Goal: Task Accomplishment & Management: Manage account settings

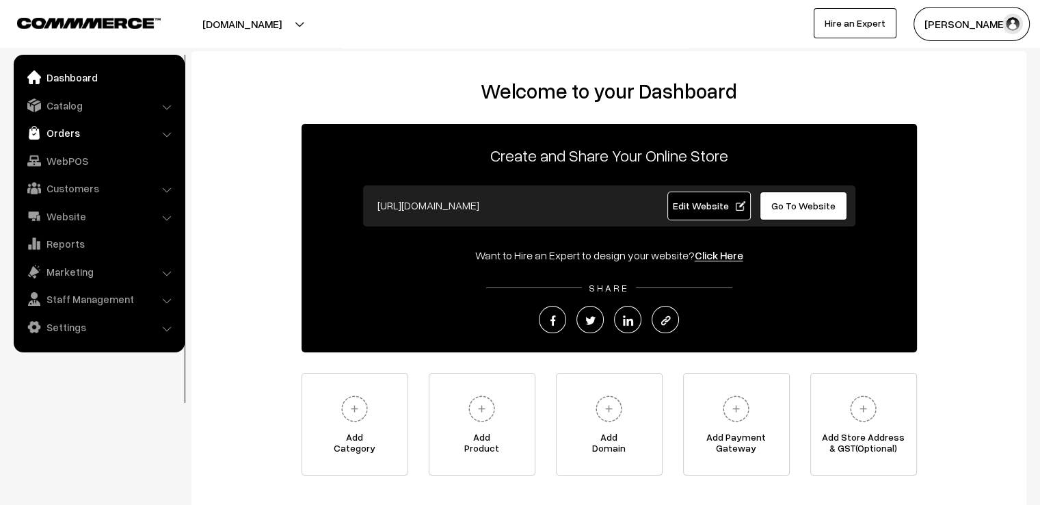
click at [72, 130] on link "Orders" at bounding box center [98, 132] width 163 height 25
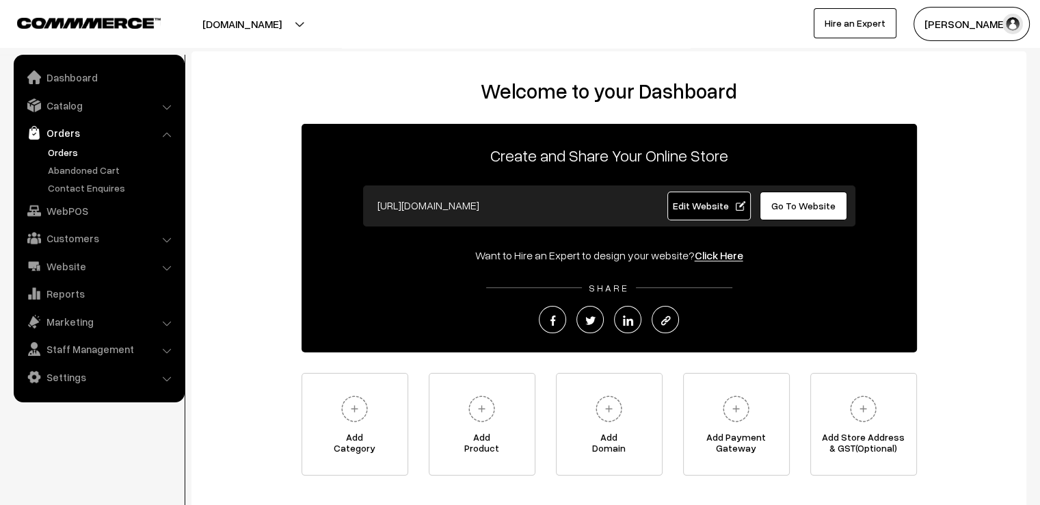
click at [66, 150] on link "Orders" at bounding box center [111, 152] width 135 height 14
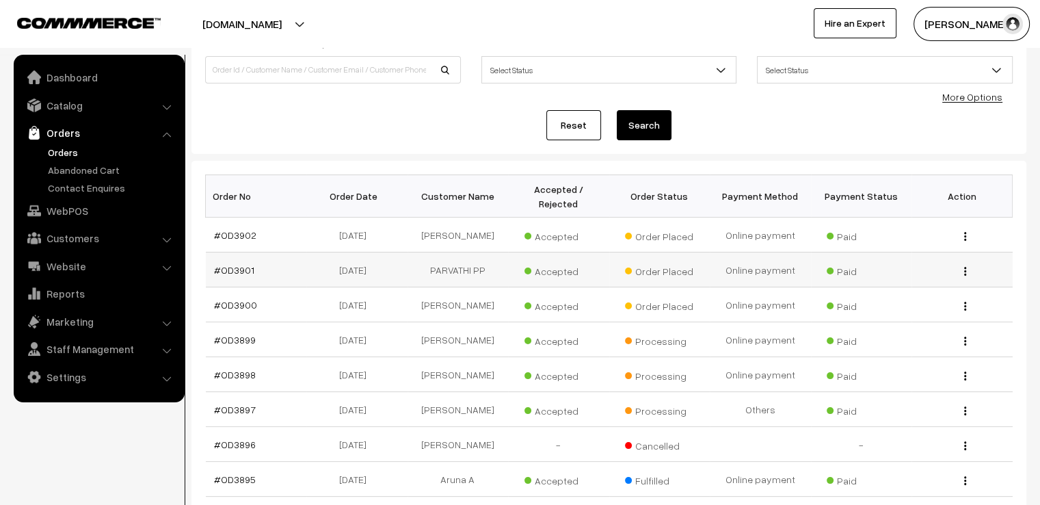
scroll to position [164, 0]
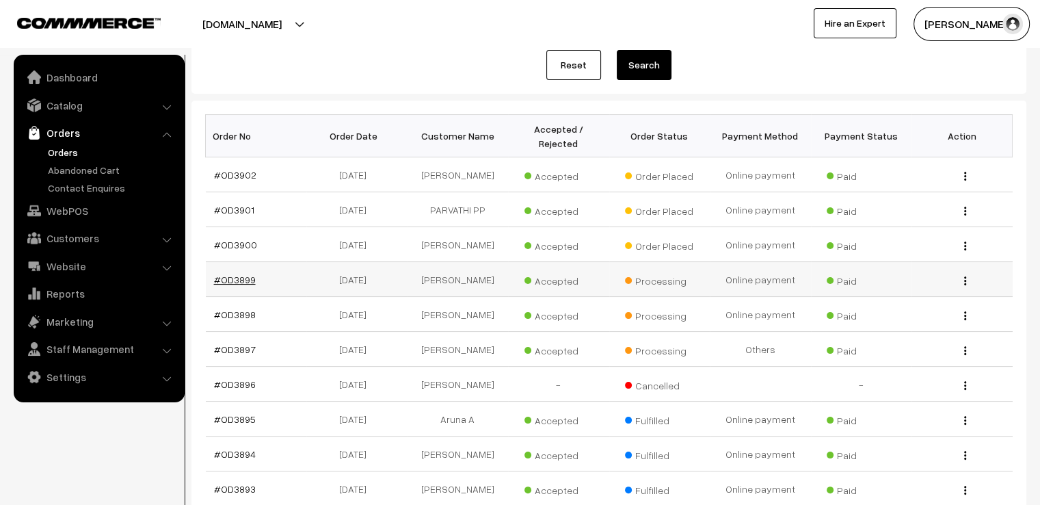
click at [232, 273] on link "#OD3899" at bounding box center [235, 279] width 42 height 12
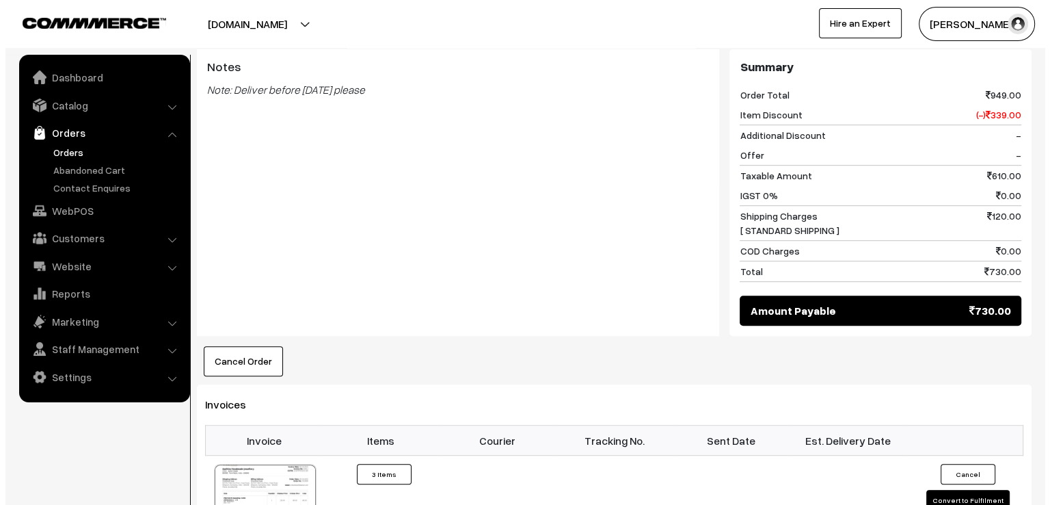
scroll to position [752, 0]
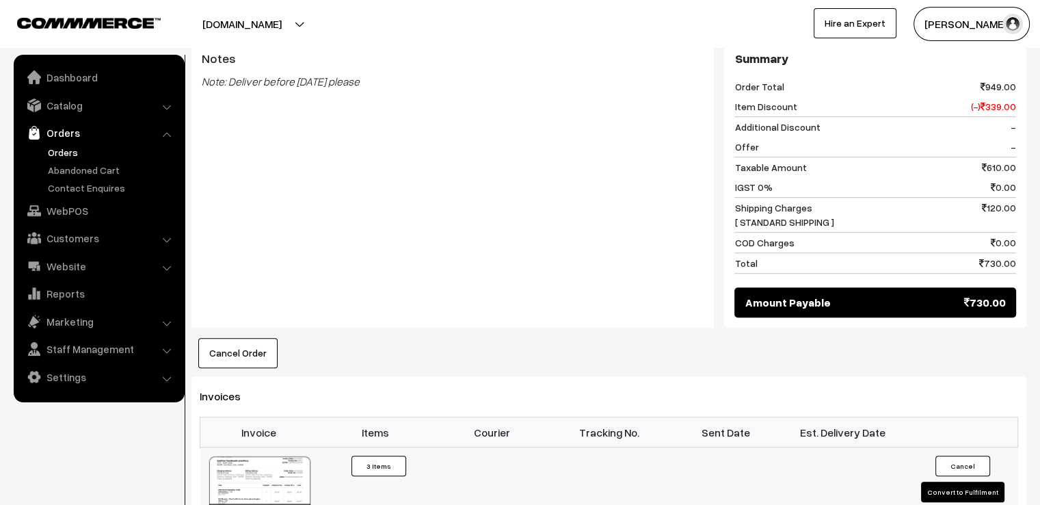
click at [939, 481] on button "Convert to Fulfilment" at bounding box center [962, 491] width 83 height 21
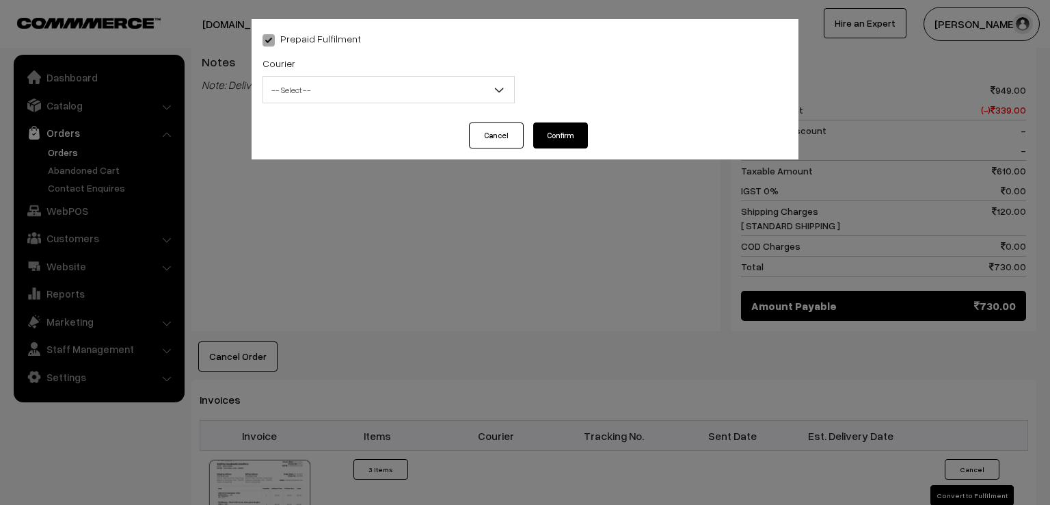
click at [410, 85] on span "-- Select --" at bounding box center [388, 90] width 251 height 24
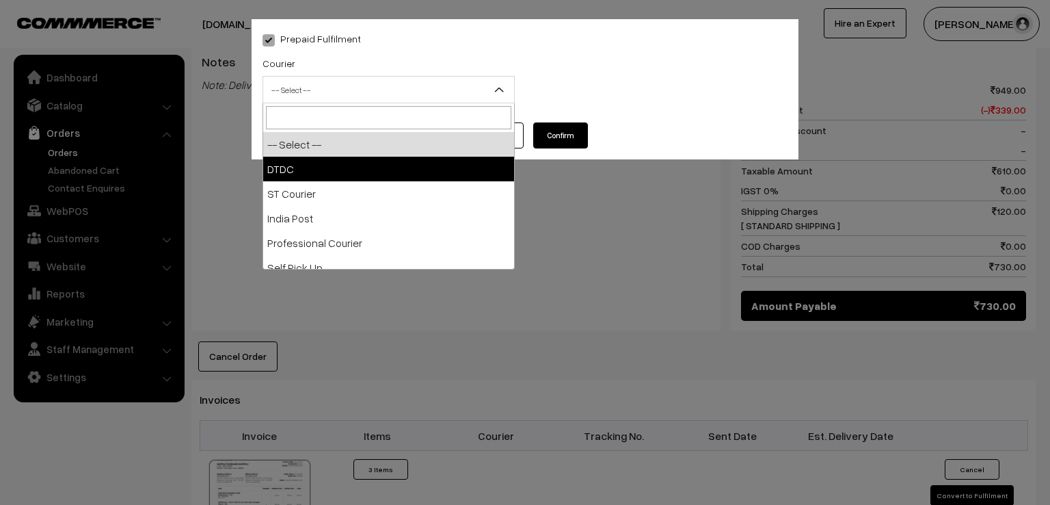
select select "1"
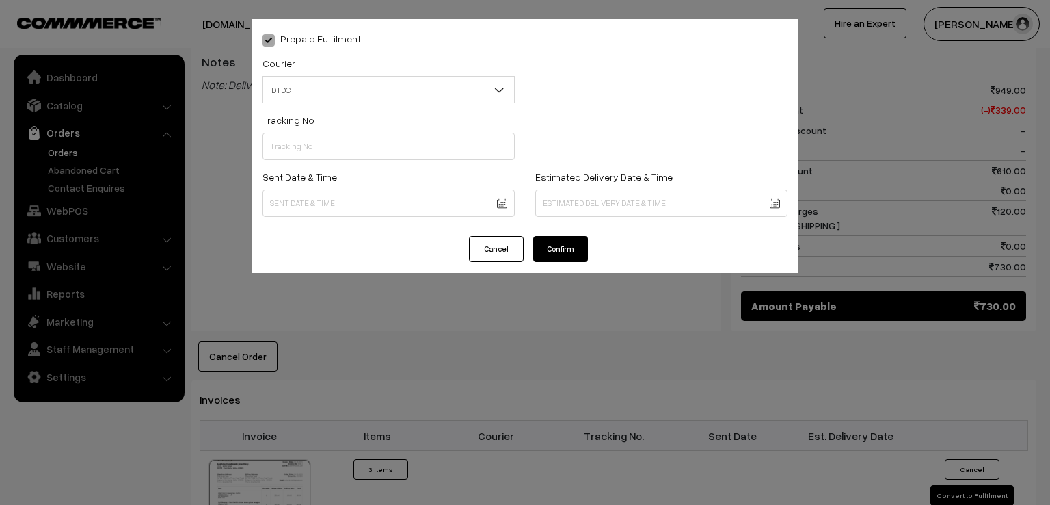
click at [349, 162] on div "Tracking No" at bounding box center [388, 139] width 273 height 57
click at [349, 156] on input "text" at bounding box center [389, 146] width 252 height 27
type input "7"
type input "7D116413157"
click at [358, 195] on body "Thank you for showing interest. Our team will call you shortly. Close varnambya…" at bounding box center [525, 78] width 1050 height 1661
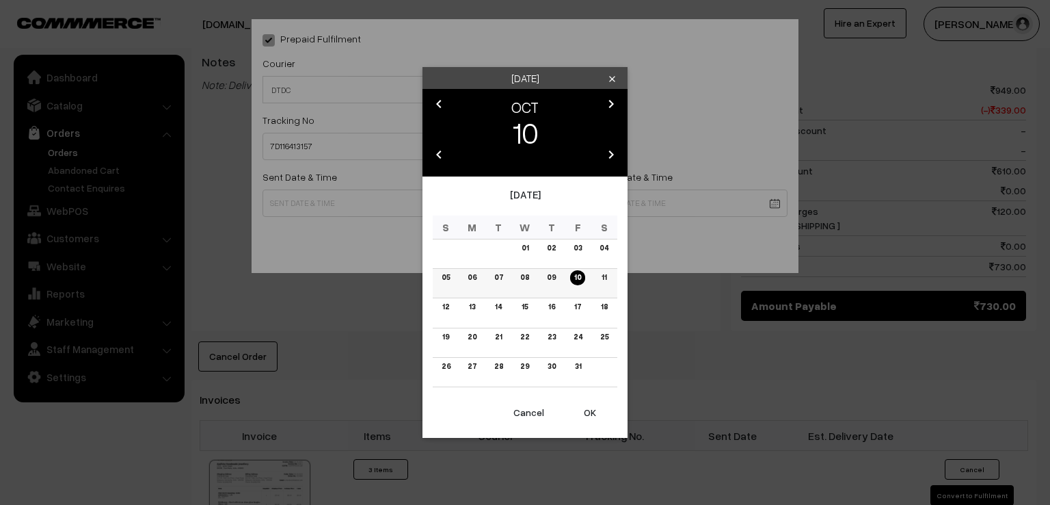
click at [553, 283] on link "09" at bounding box center [551, 277] width 17 height 14
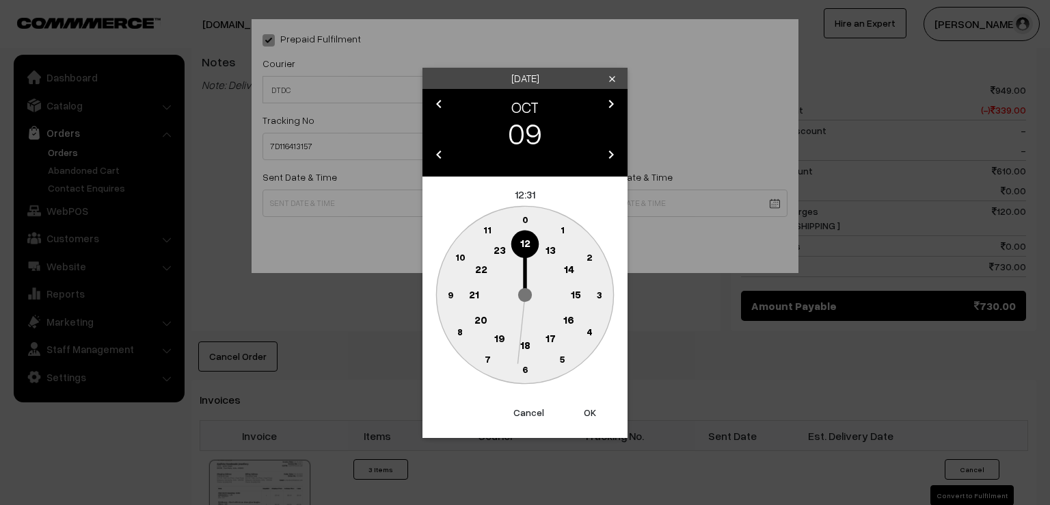
click at [443, 306] on circle at bounding box center [450, 294] width 28 height 28
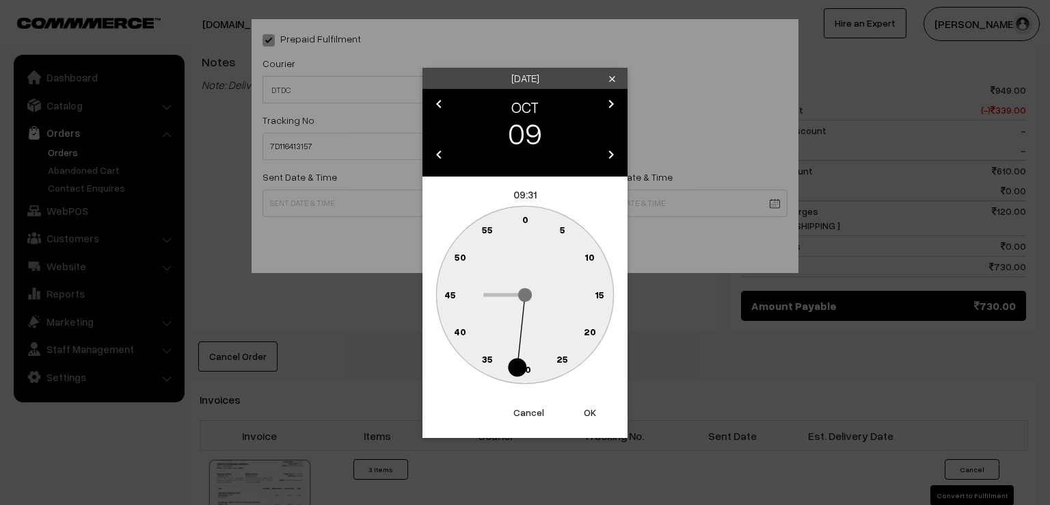
click at [526, 222] on text "0" at bounding box center [525, 219] width 6 height 12
type input "09-10-2025 09:00"
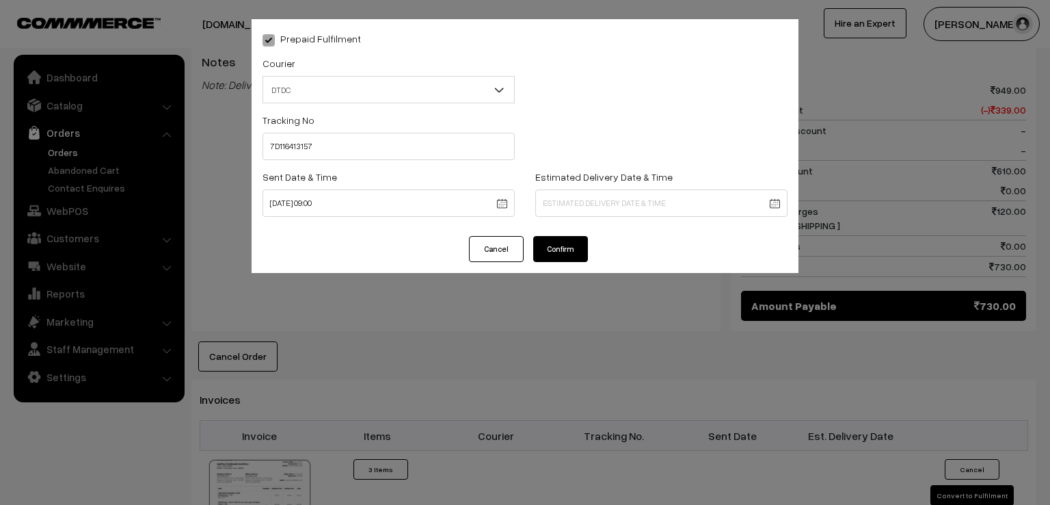
click at [562, 244] on button "Confirm" at bounding box center [560, 249] width 55 height 26
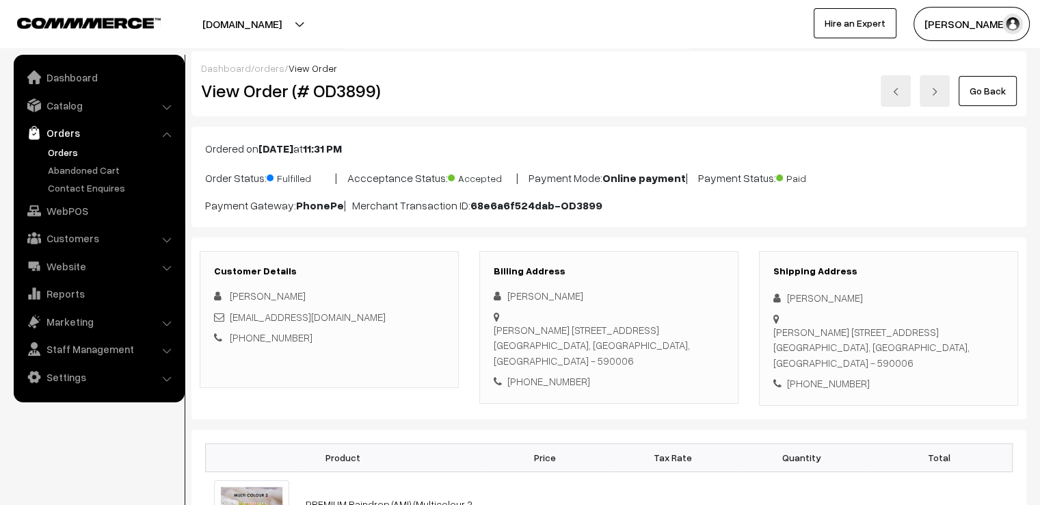
click at [961, 83] on link "Go Back" at bounding box center [987, 91] width 58 height 30
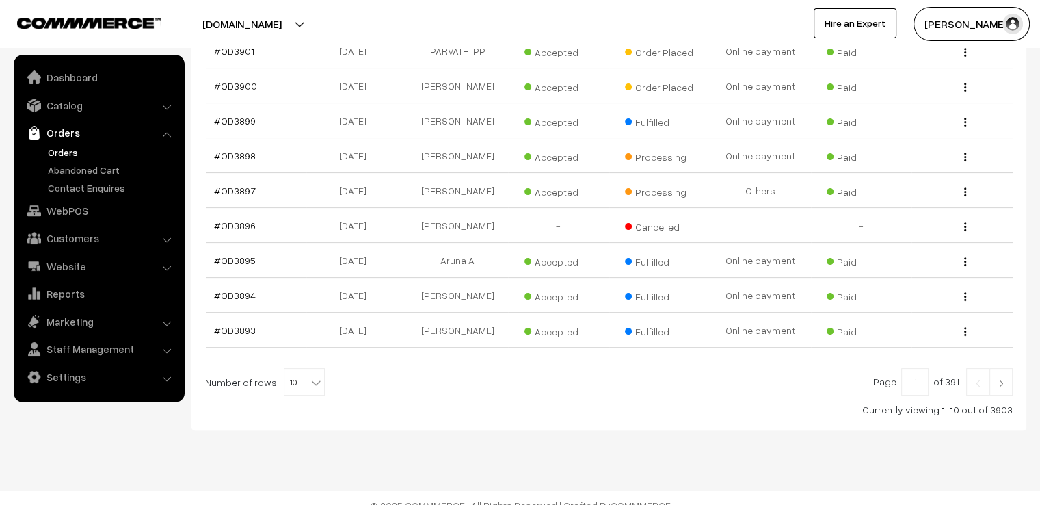
scroll to position [343, 0]
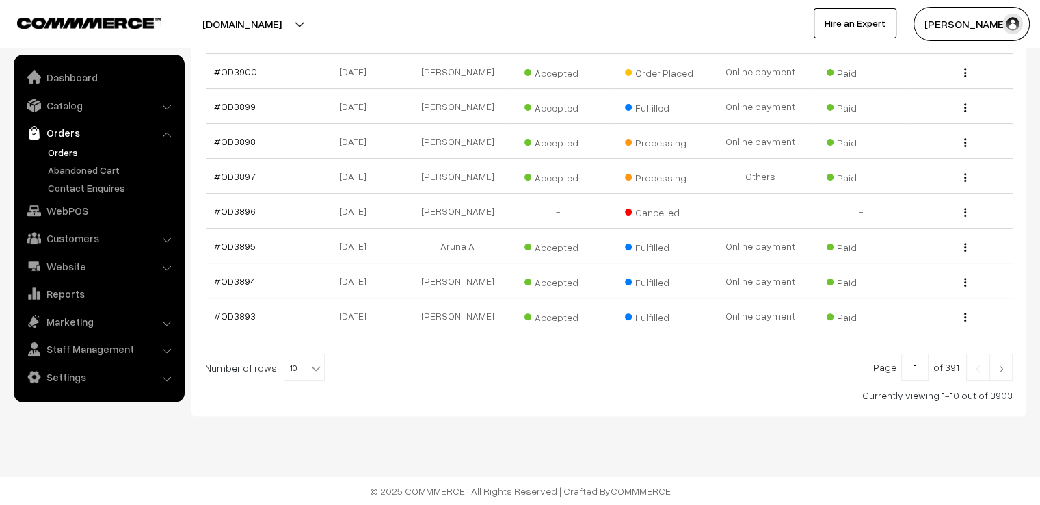
click at [315, 371] on span at bounding box center [317, 363] width 14 height 18
select select "100"
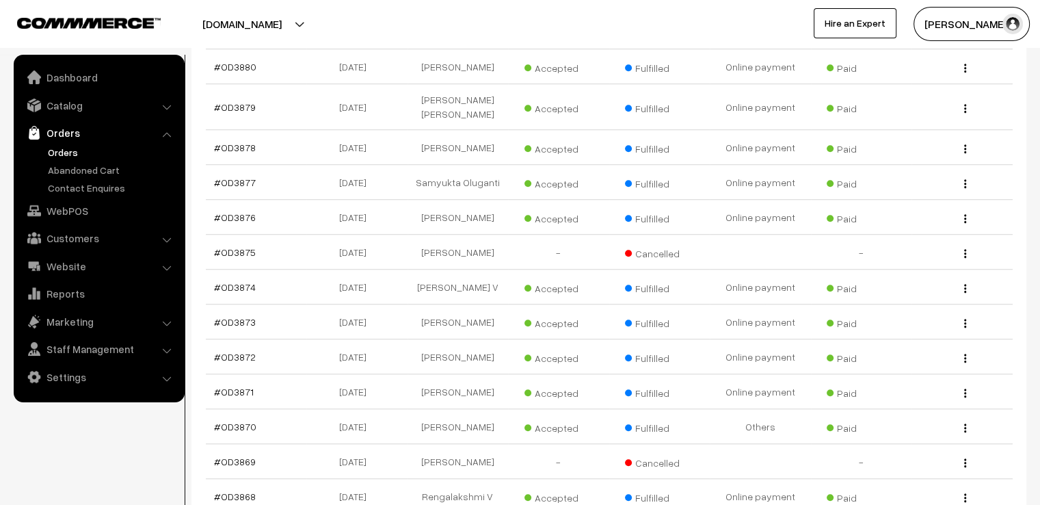
scroll to position [1012, 0]
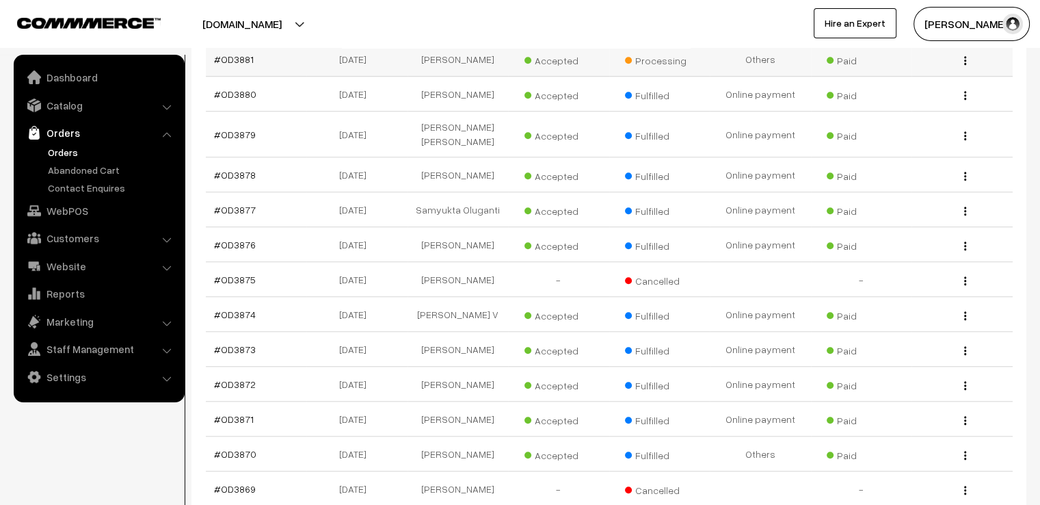
click at [232, 77] on td "#OD3881" at bounding box center [256, 59] width 101 height 35
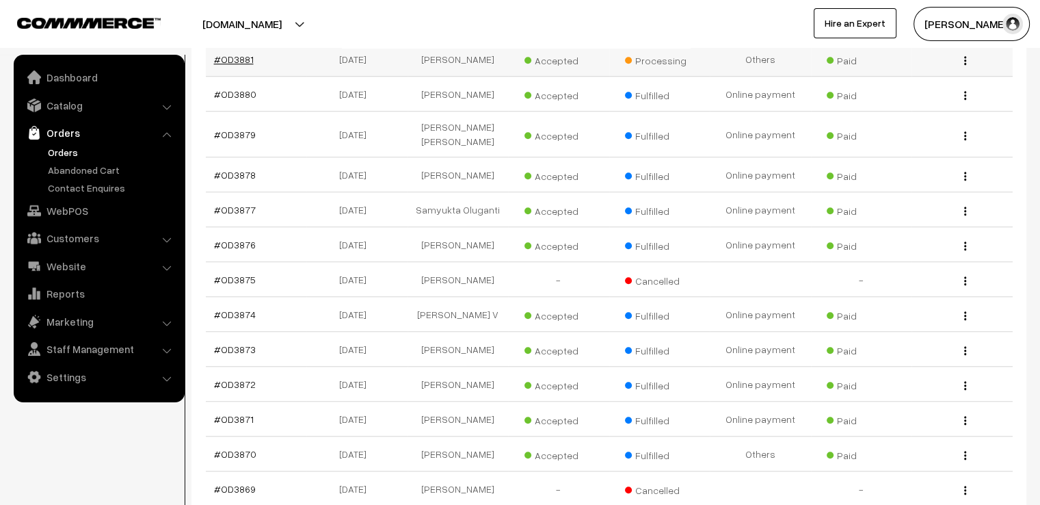
click at [243, 65] on link "#OD3881" at bounding box center [234, 59] width 40 height 12
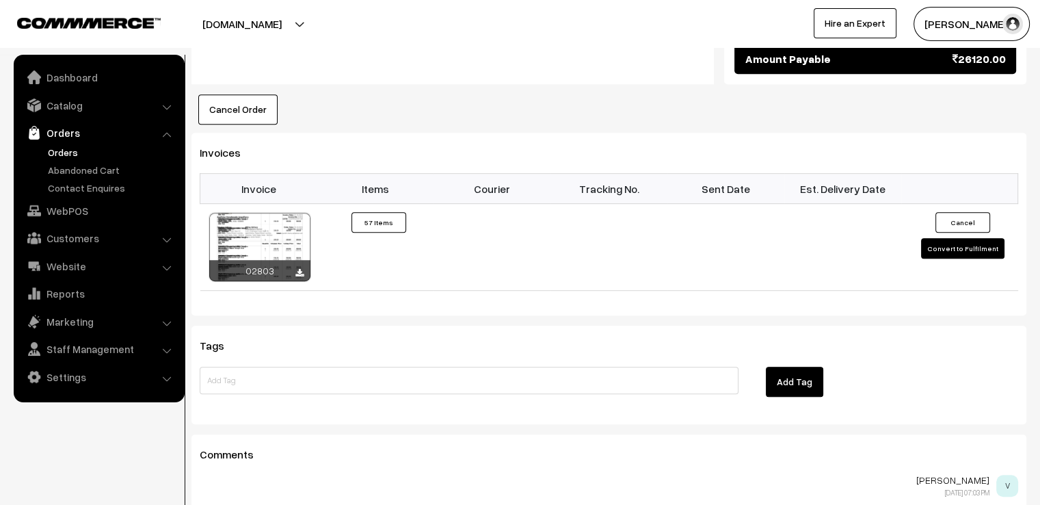
scroll to position [6016, 0]
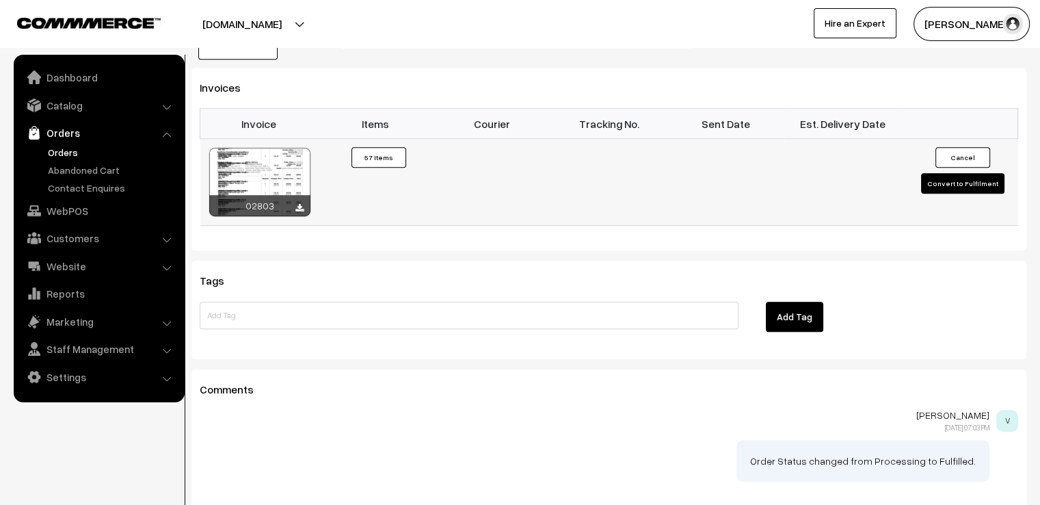
click at [958, 173] on button "Convert to Fulfilment" at bounding box center [962, 183] width 83 height 21
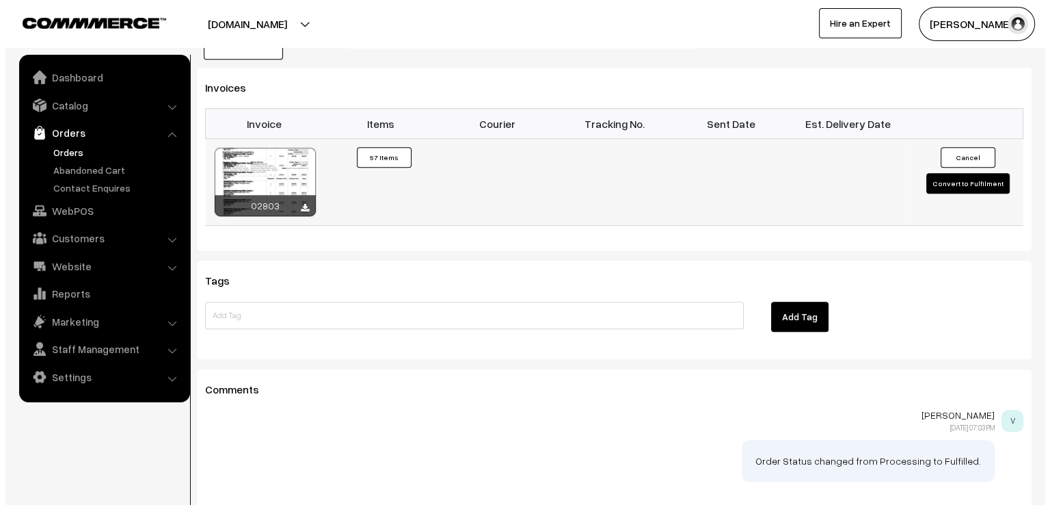
scroll to position [6082, 0]
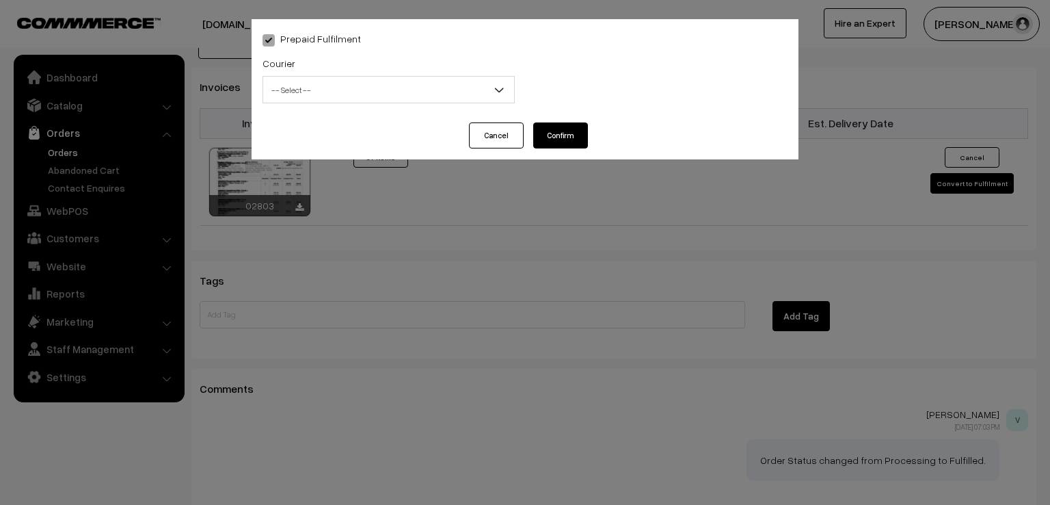
click at [361, 109] on div "Courier -- Select -- DTDC ST Courier India Post Professional Courier Self Pick …" at bounding box center [388, 83] width 273 height 57
click at [361, 90] on span "-- Select --" at bounding box center [388, 90] width 251 height 24
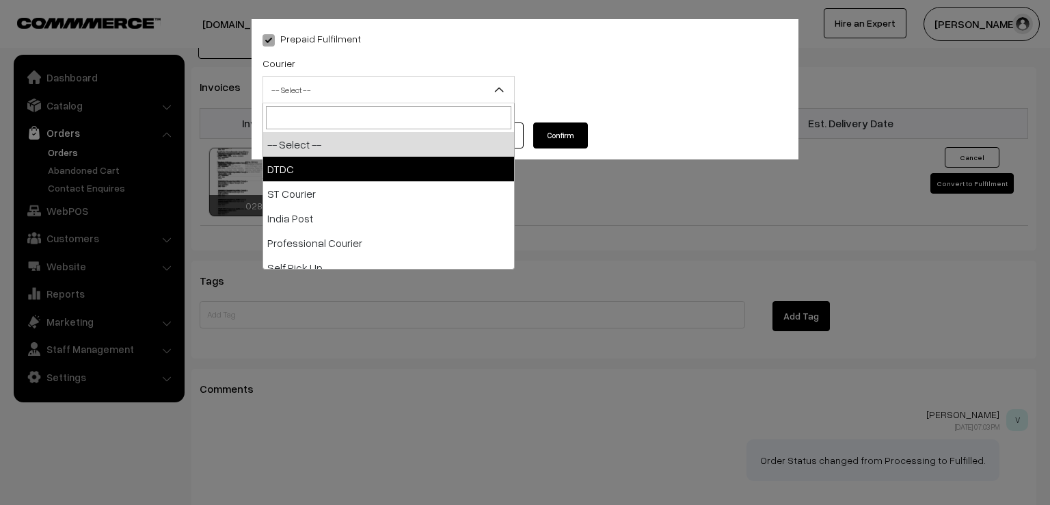
select select "1"
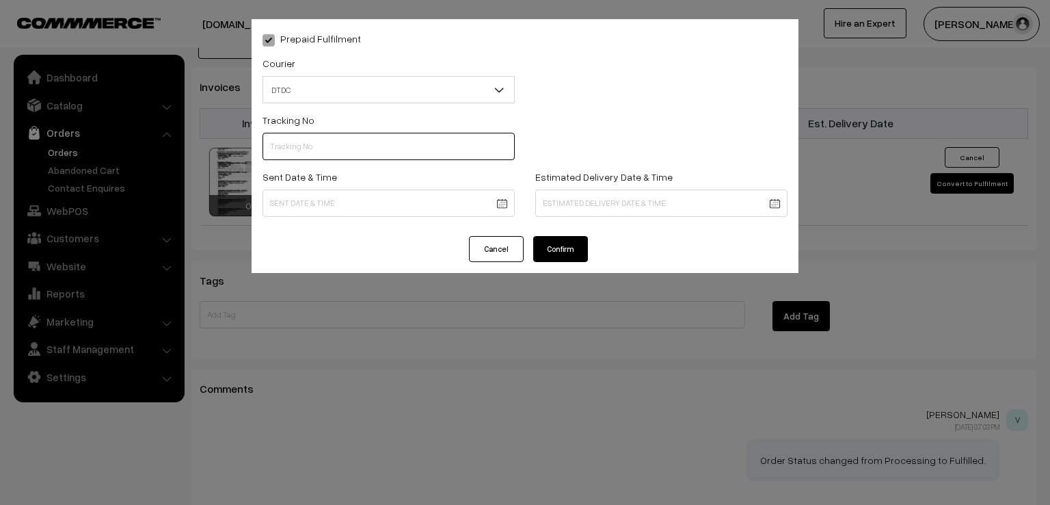
click at [324, 143] on input "text" at bounding box center [389, 146] width 252 height 27
type input "D1007858213"
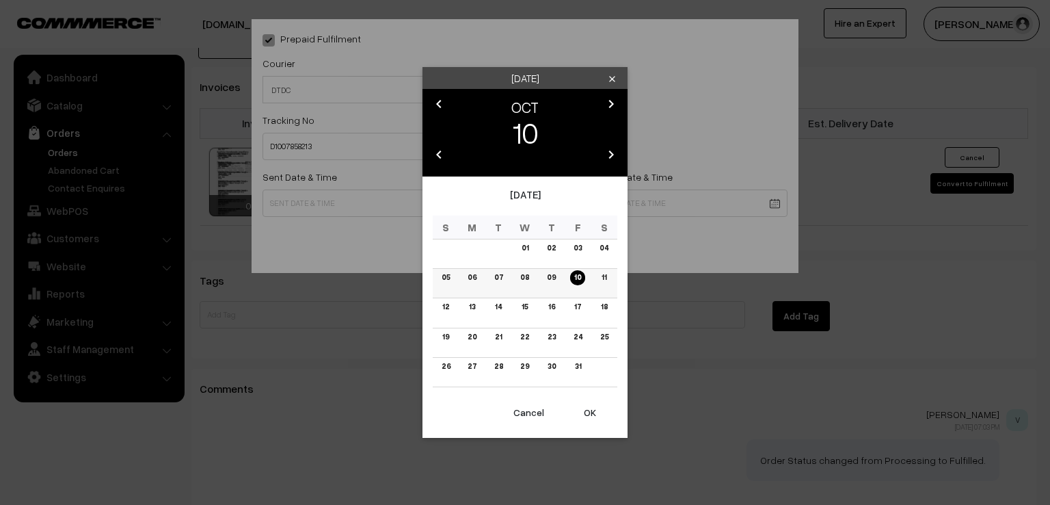
click at [550, 288] on td "09" at bounding box center [551, 283] width 27 height 29
click at [550, 282] on link "09" at bounding box center [551, 277] width 17 height 14
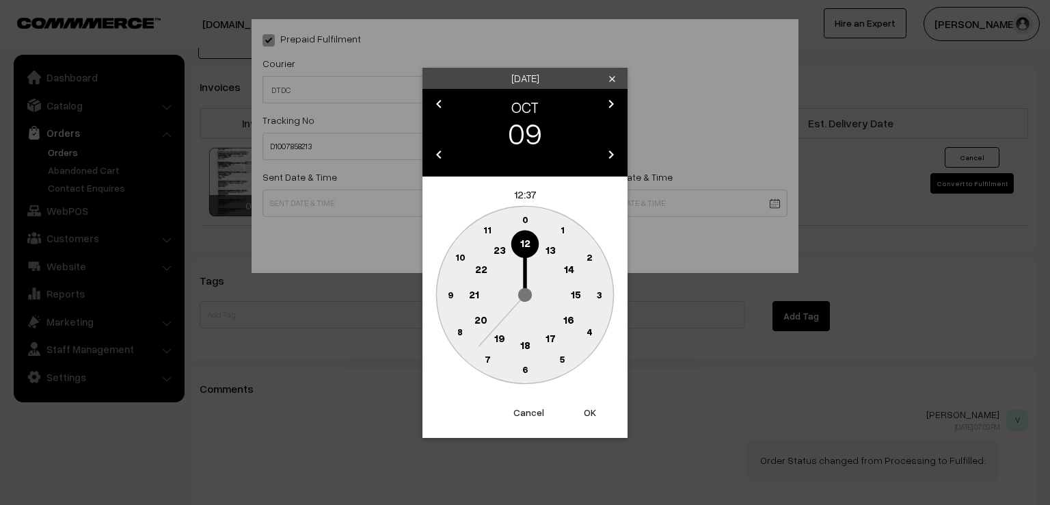
click at [448, 293] on text "9" at bounding box center [450, 294] width 5 height 12
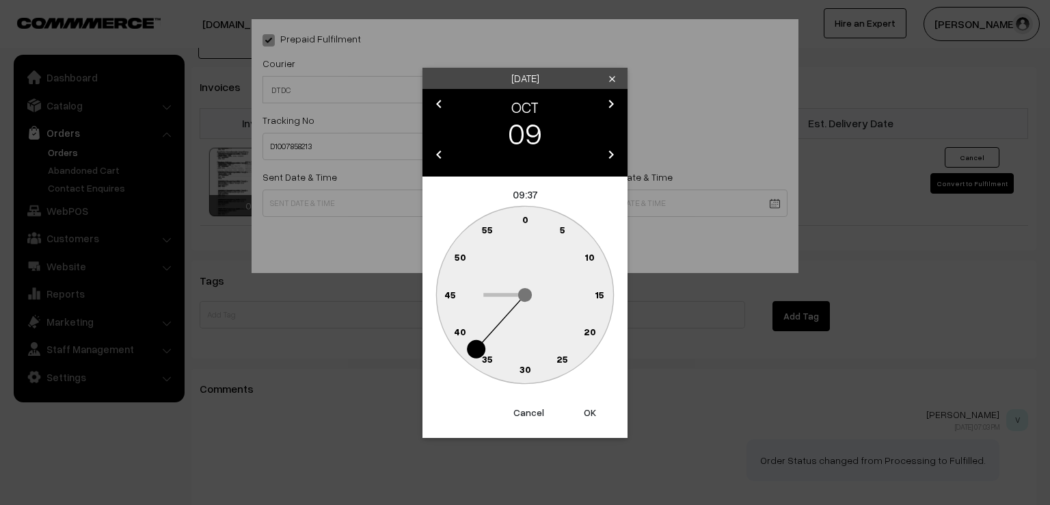
click at [528, 217] on text "0" at bounding box center [525, 219] width 6 height 12
type input "09-10-2025 09:00"
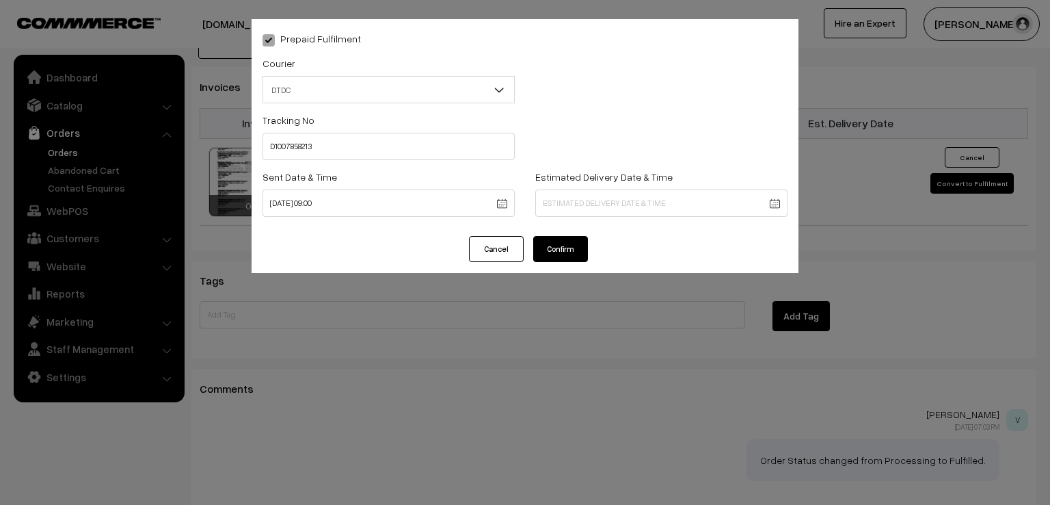
click at [548, 239] on button "Confirm" at bounding box center [560, 249] width 55 height 26
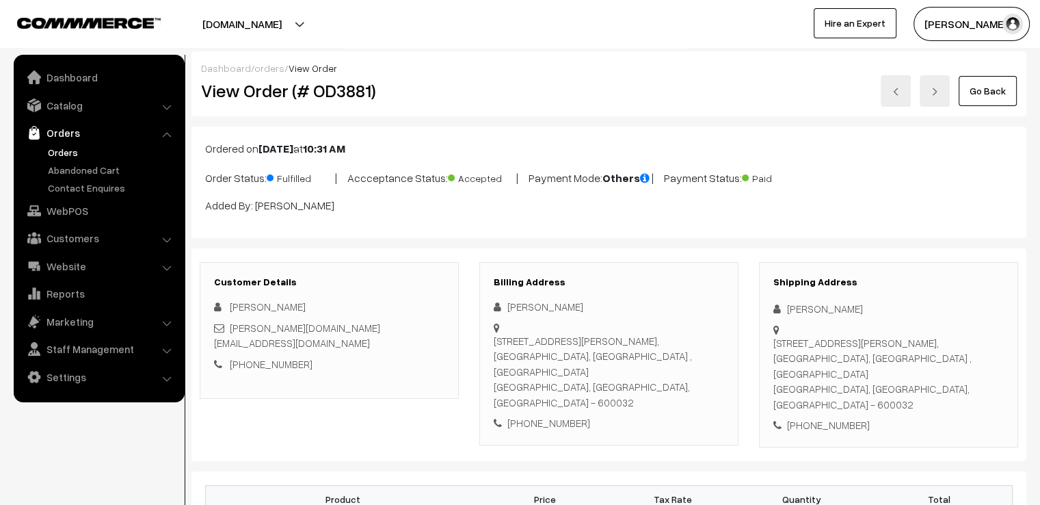
click at [986, 96] on link "Go Back" at bounding box center [987, 91] width 58 height 30
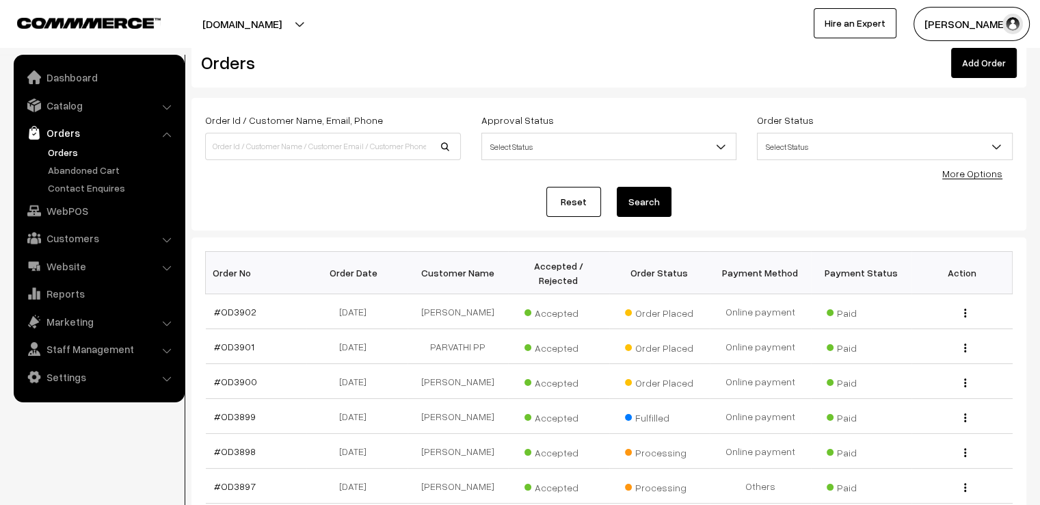
scroll to position [55, 0]
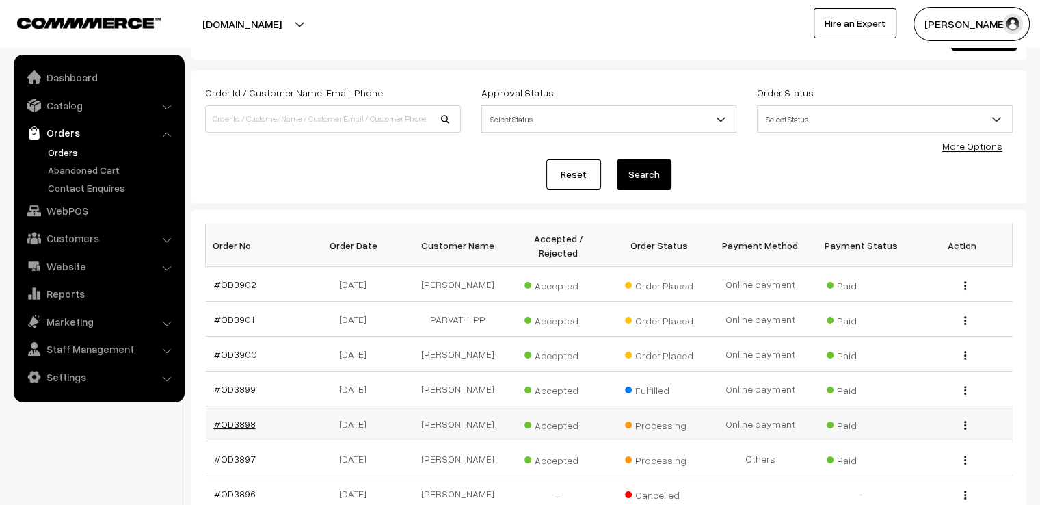
click at [222, 418] on link "#OD3898" at bounding box center [235, 424] width 42 height 12
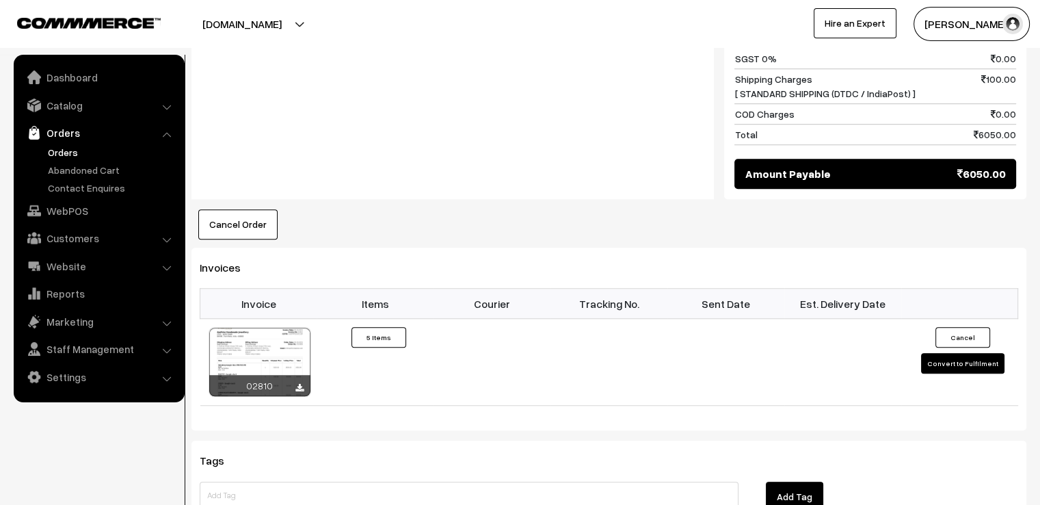
scroll to position [1121, 0]
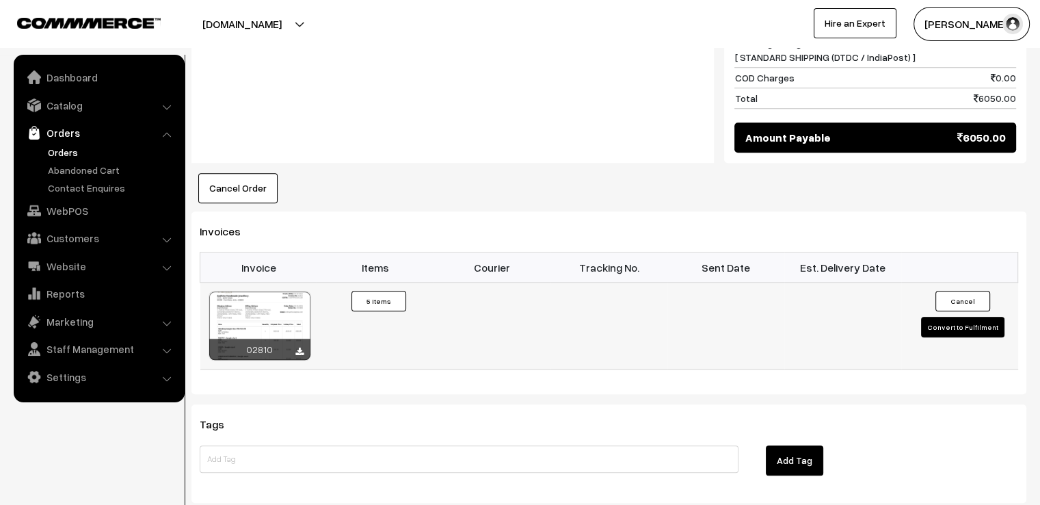
click at [964, 325] on button "Convert to Fulfilment" at bounding box center [962, 327] width 83 height 21
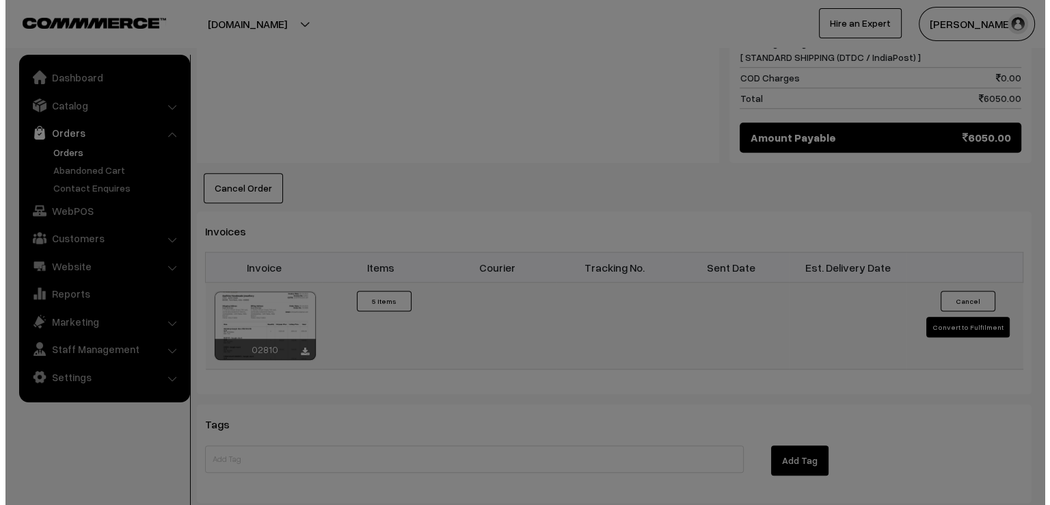
scroll to position [1127, 0]
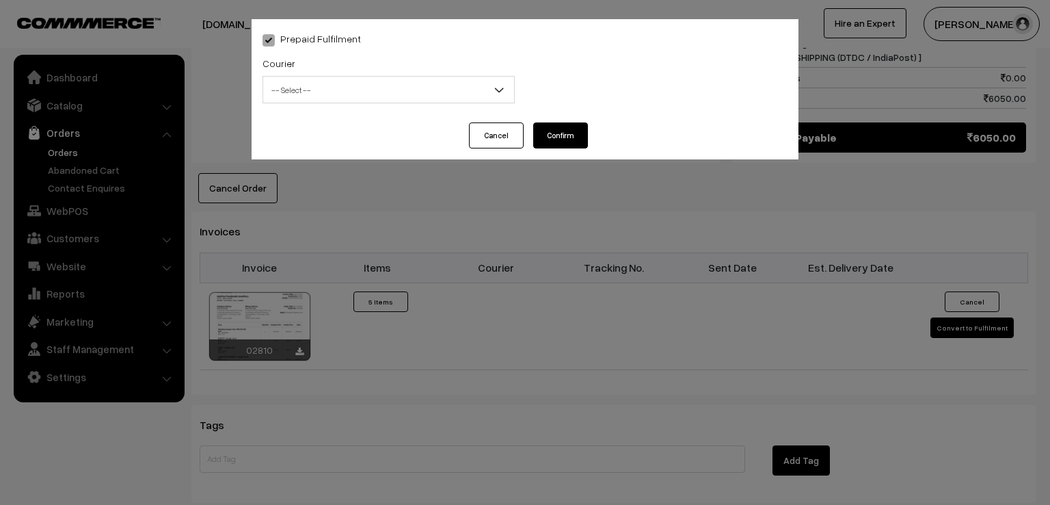
click at [362, 83] on span "-- Select --" at bounding box center [388, 90] width 251 height 24
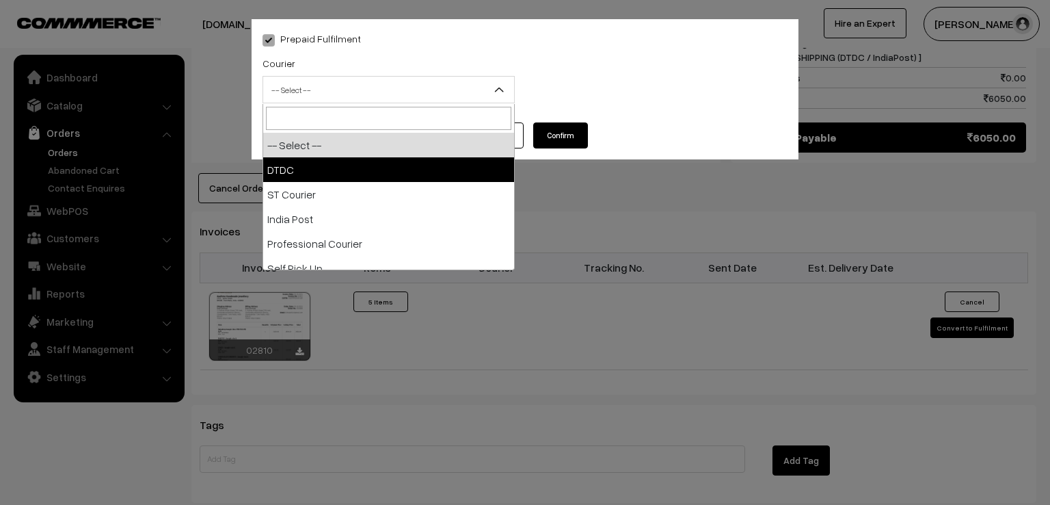
select select "1"
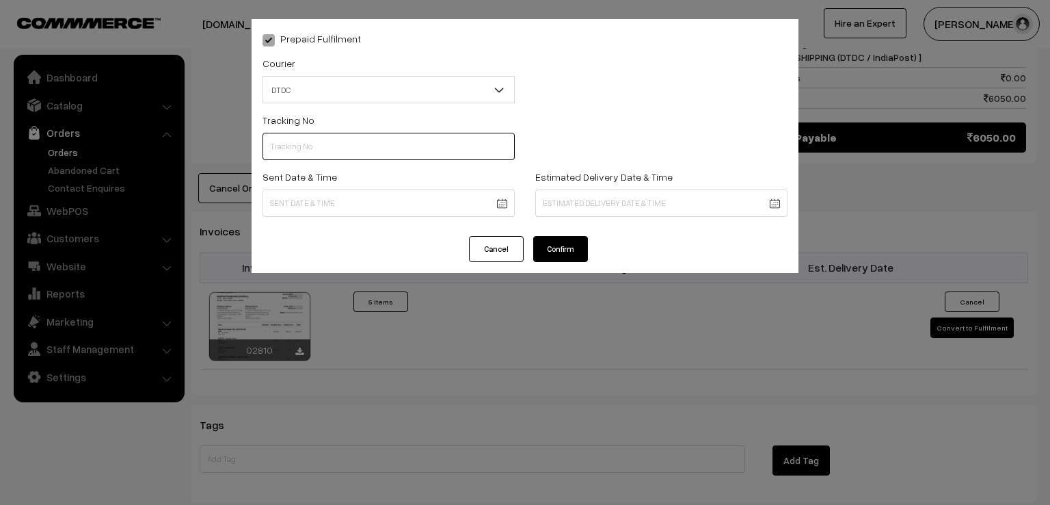
click at [319, 151] on input "text" at bounding box center [389, 146] width 252 height 27
type input "D1007858214"
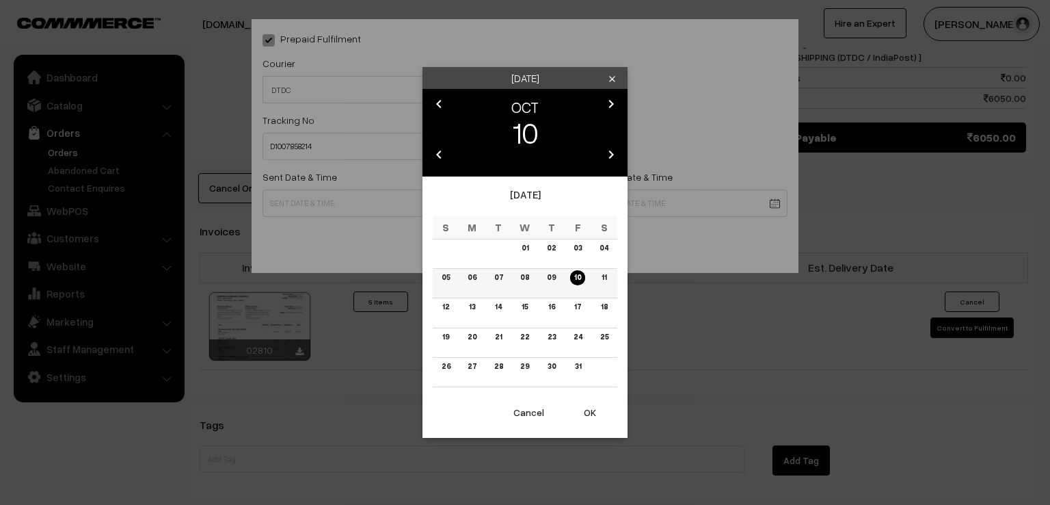
click at [548, 285] on td "09" at bounding box center [551, 283] width 27 height 29
click at [550, 272] on link "09" at bounding box center [551, 277] width 17 height 14
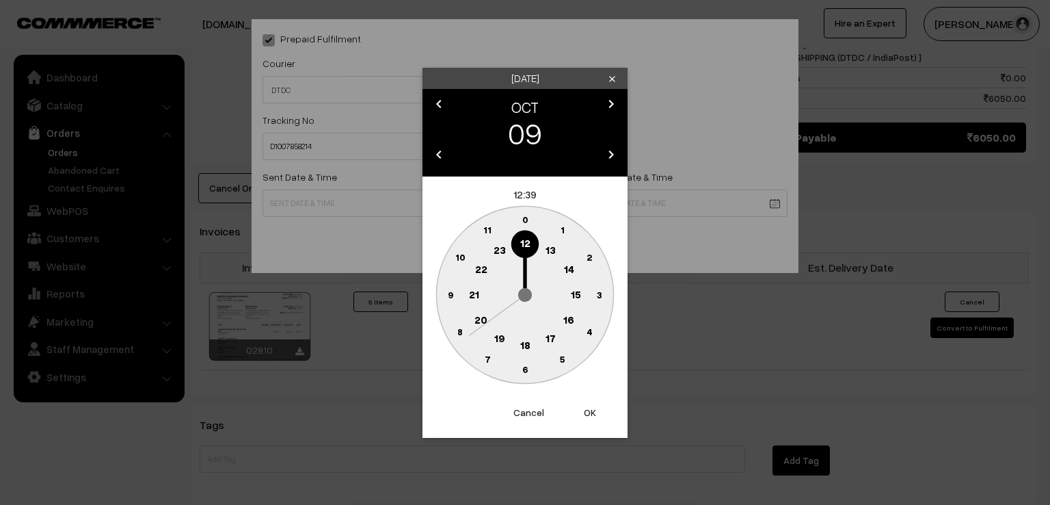
click at [448, 299] on text "9" at bounding box center [450, 294] width 5 height 12
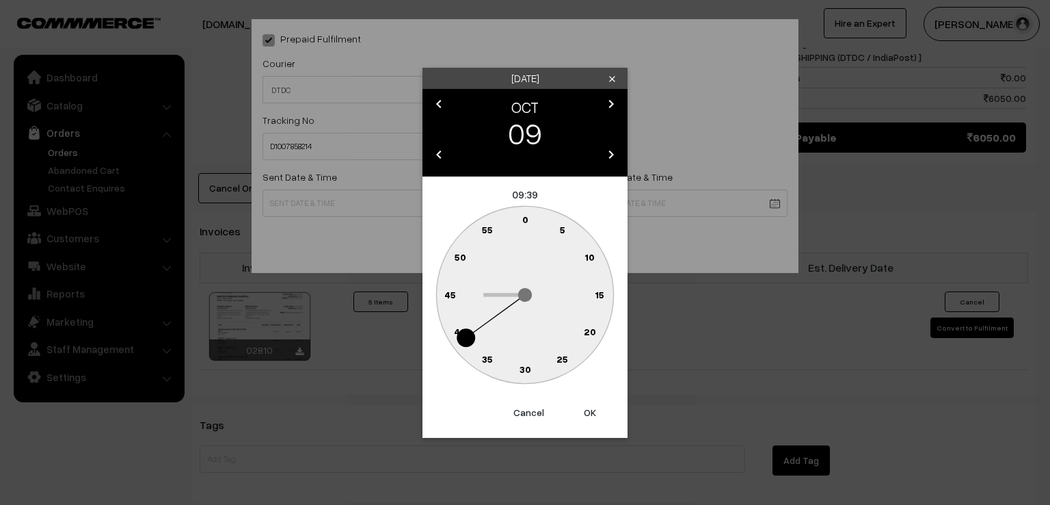
click at [524, 217] on text "0" at bounding box center [525, 219] width 6 height 12
type input "09-10-2025 09:00"
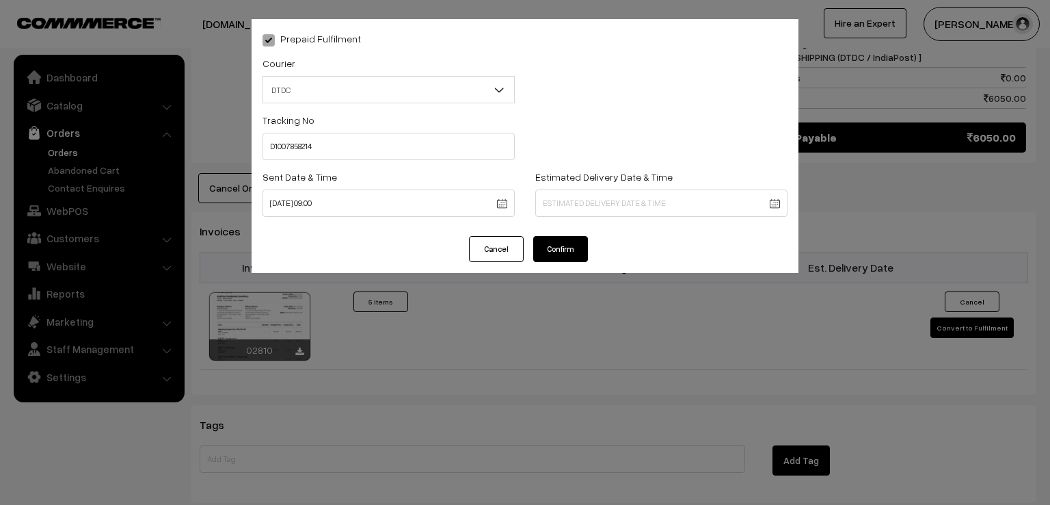
click at [566, 253] on button "Confirm" at bounding box center [560, 249] width 55 height 26
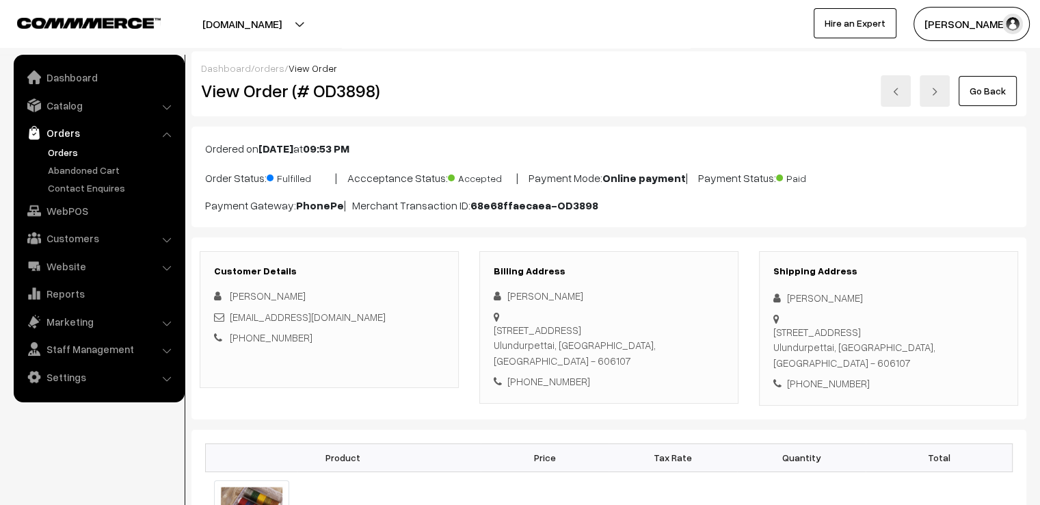
click at [566, 253] on div "Billing Address [PERSON_NAME] [STREET_ADDRESS] [PHONE_NUMBER]" at bounding box center [608, 327] width 259 height 152
